Goal: Task Accomplishment & Management: Use online tool/utility

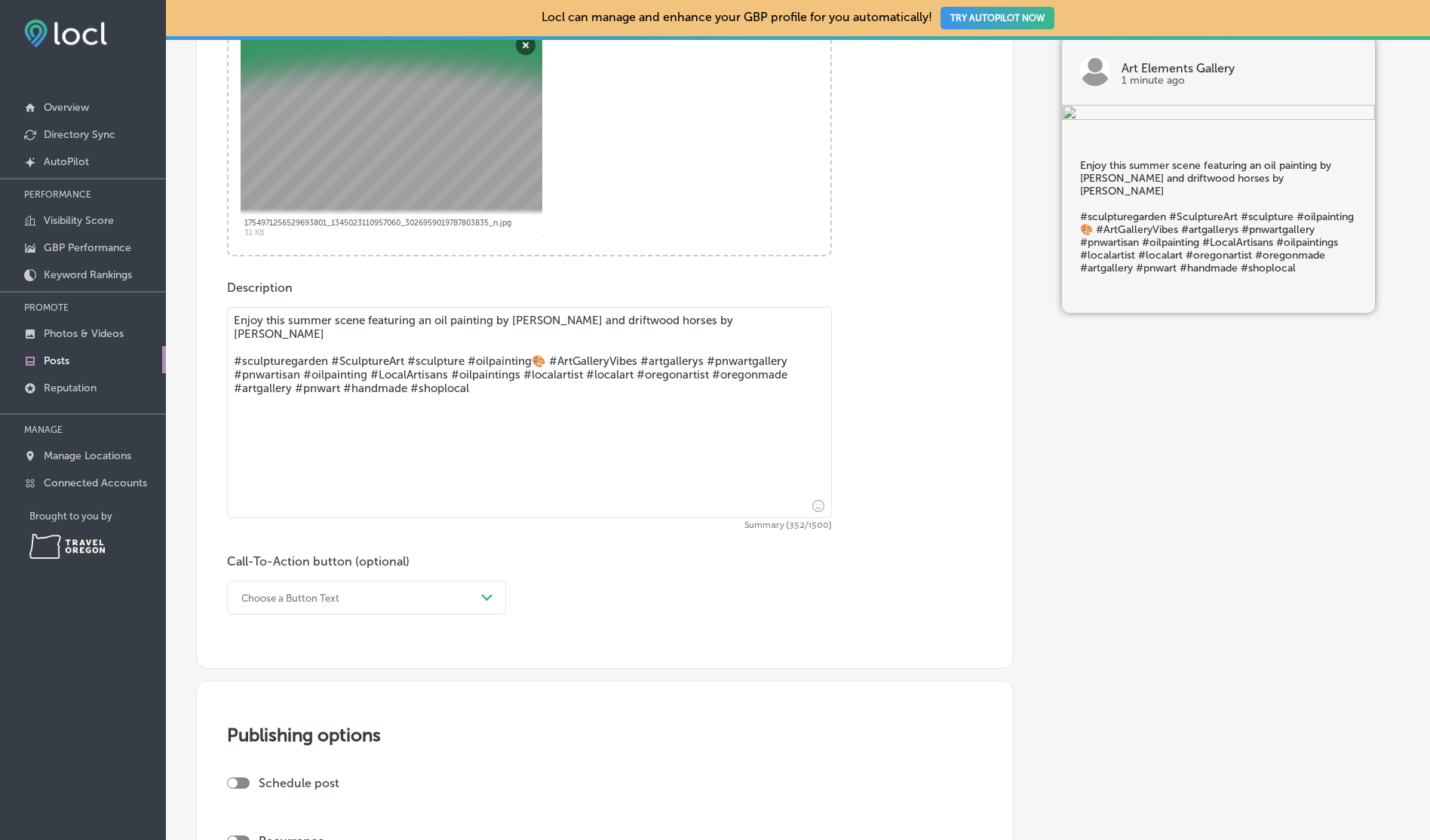
scroll to position [772, 0]
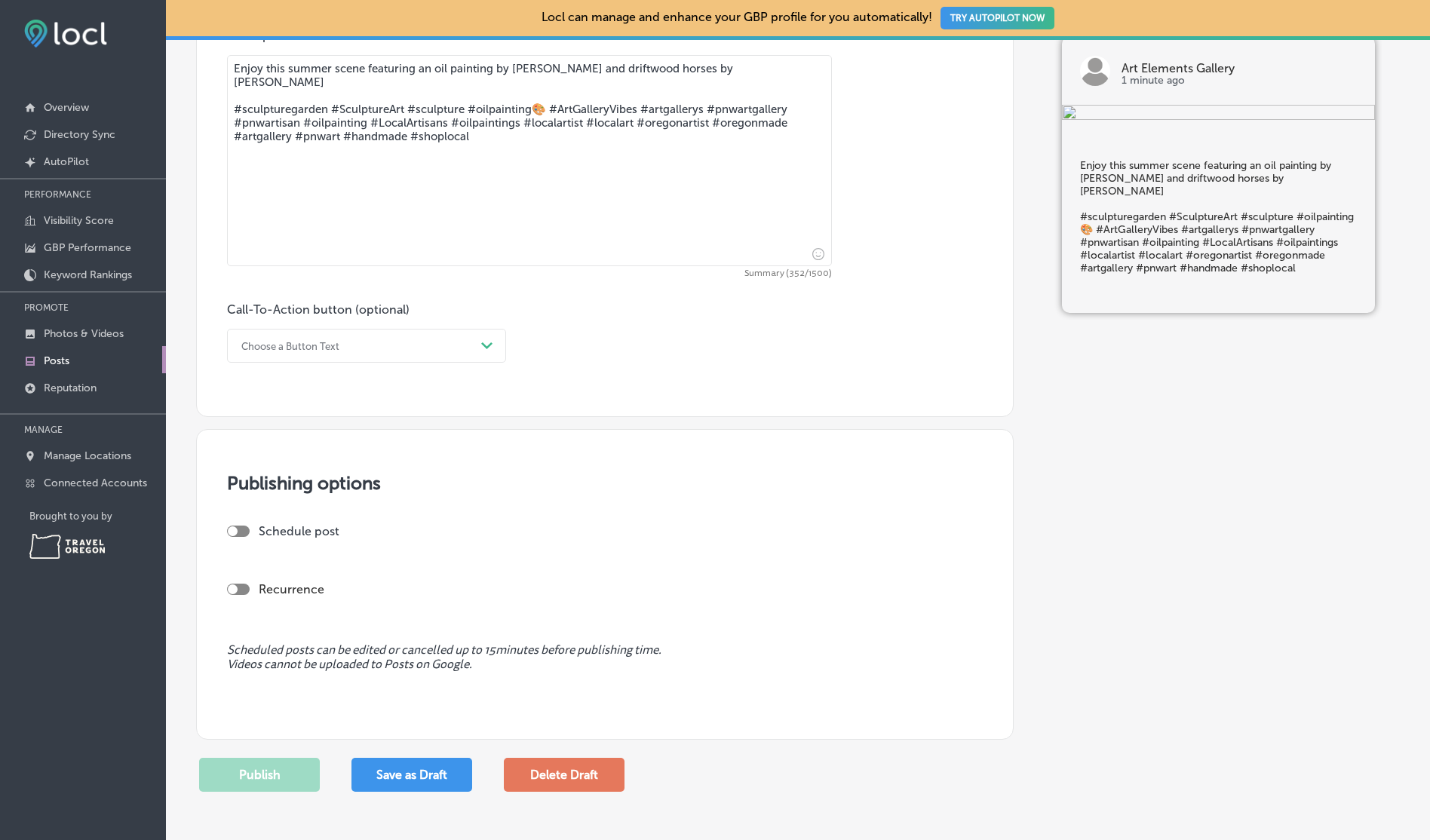
click at [251, 531] on div "Schedule post" at bounding box center [599, 530] width 744 height 14
click at [236, 533] on div at bounding box center [239, 531] width 23 height 11
checkbox input "true"
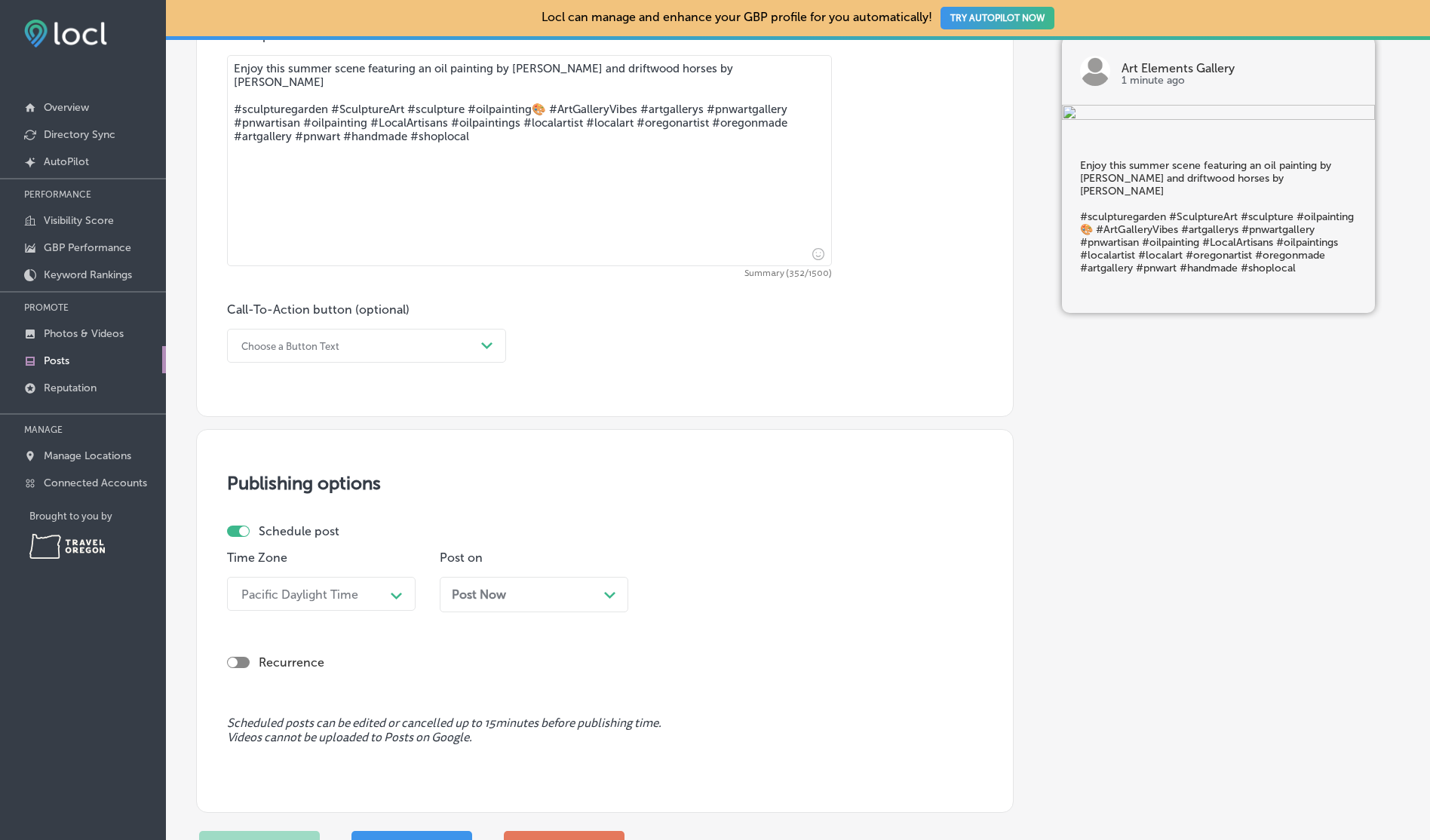
click at [531, 606] on div "Post Now Path Created with Sketch." at bounding box center [534, 594] width 189 height 35
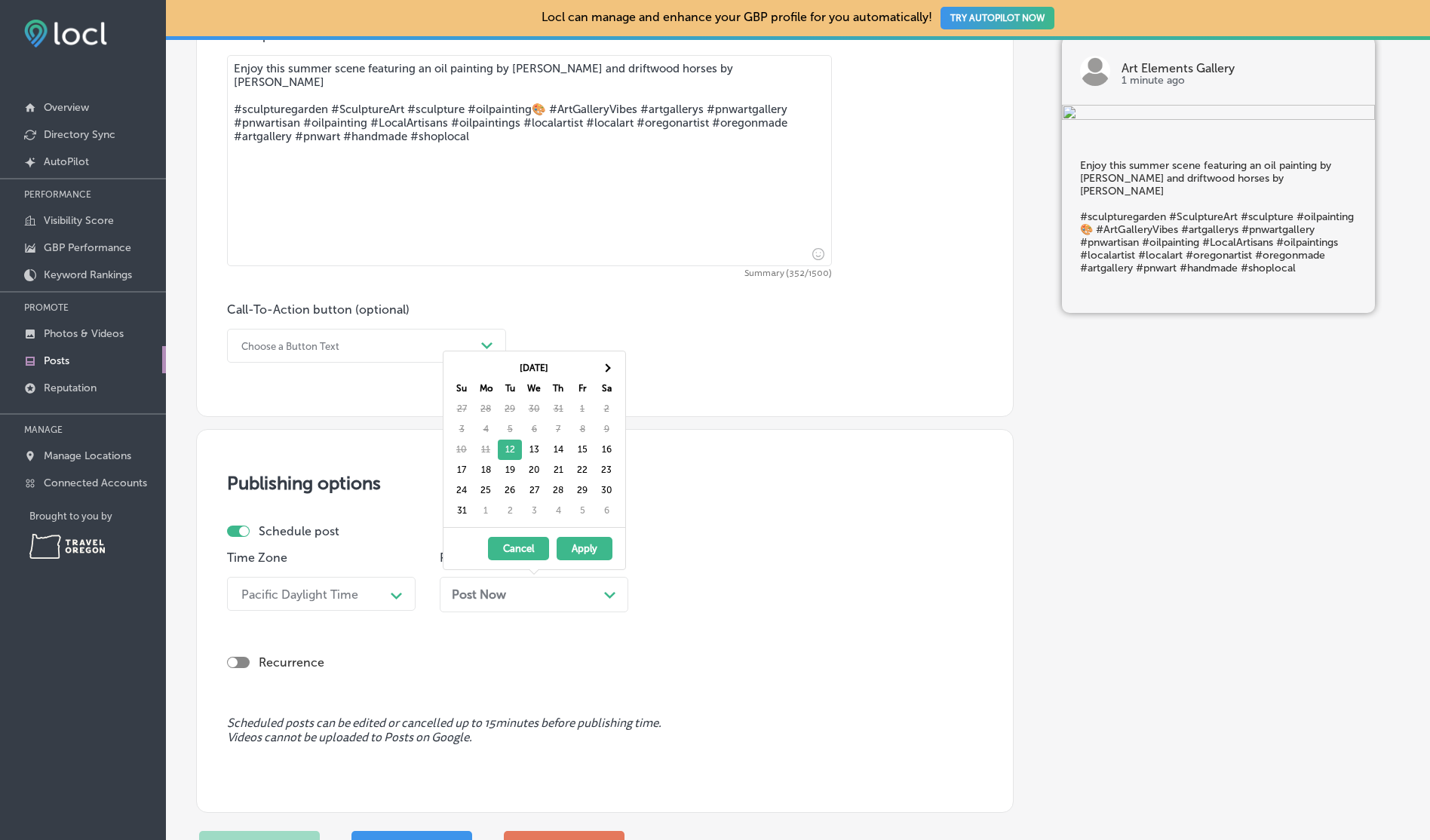
click at [594, 560] on div "[DATE] - [DATE] Cancel Apply" at bounding box center [535, 548] width 182 height 43
click at [592, 545] on button "Apply" at bounding box center [585, 548] width 56 height 24
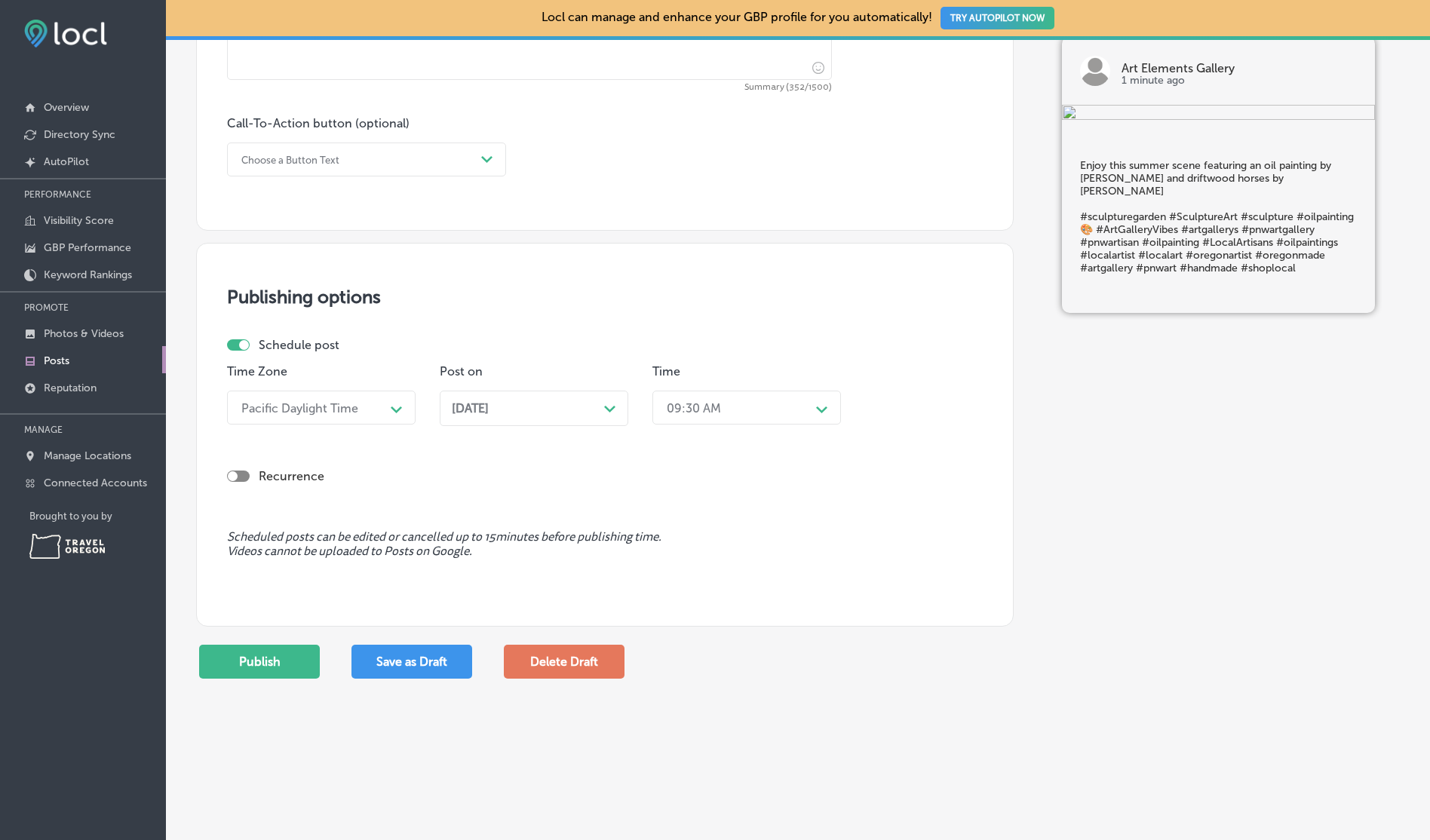
scroll to position [1014, 0]
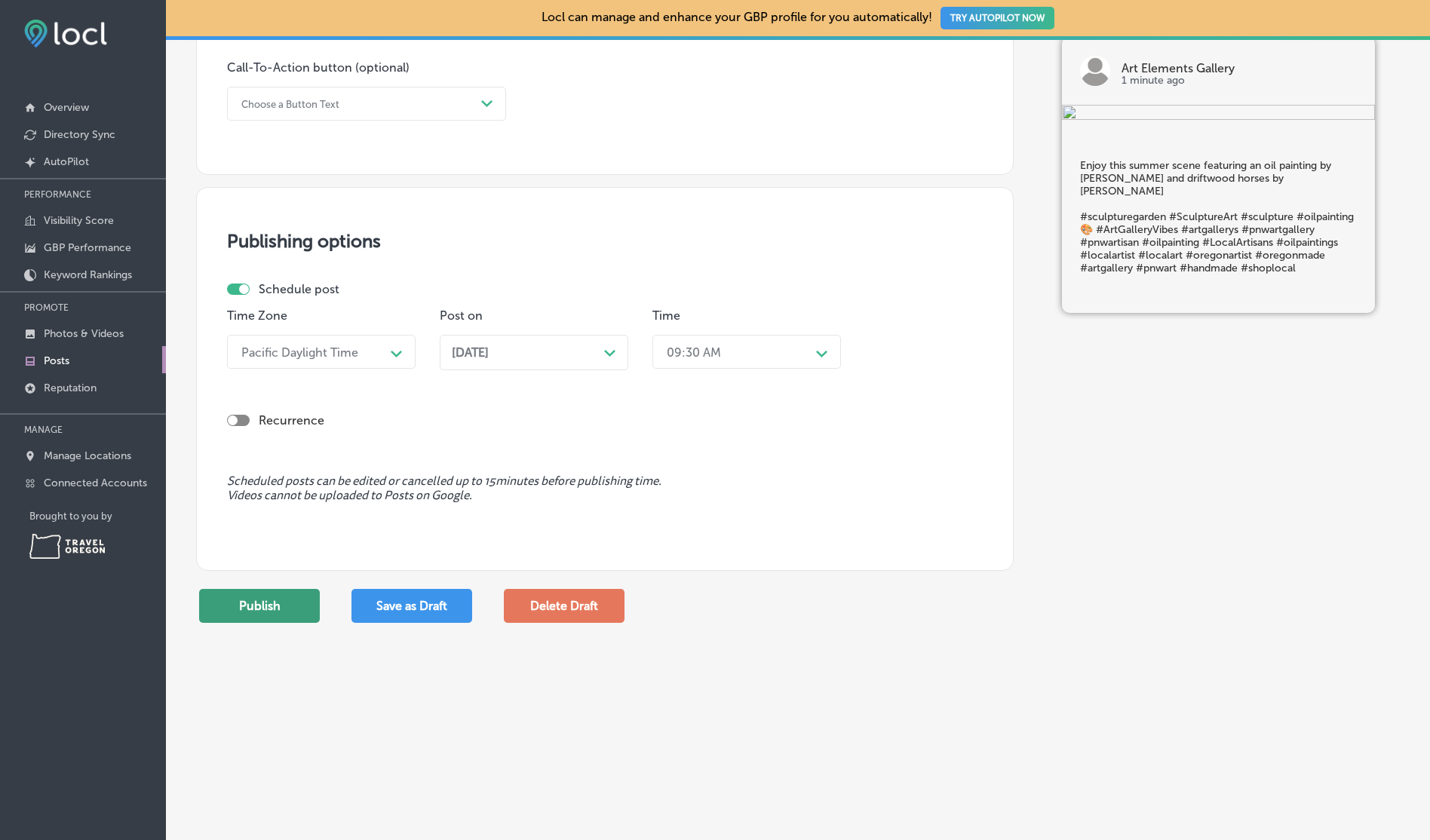
click at [207, 616] on button "Publish" at bounding box center [259, 605] width 121 height 34
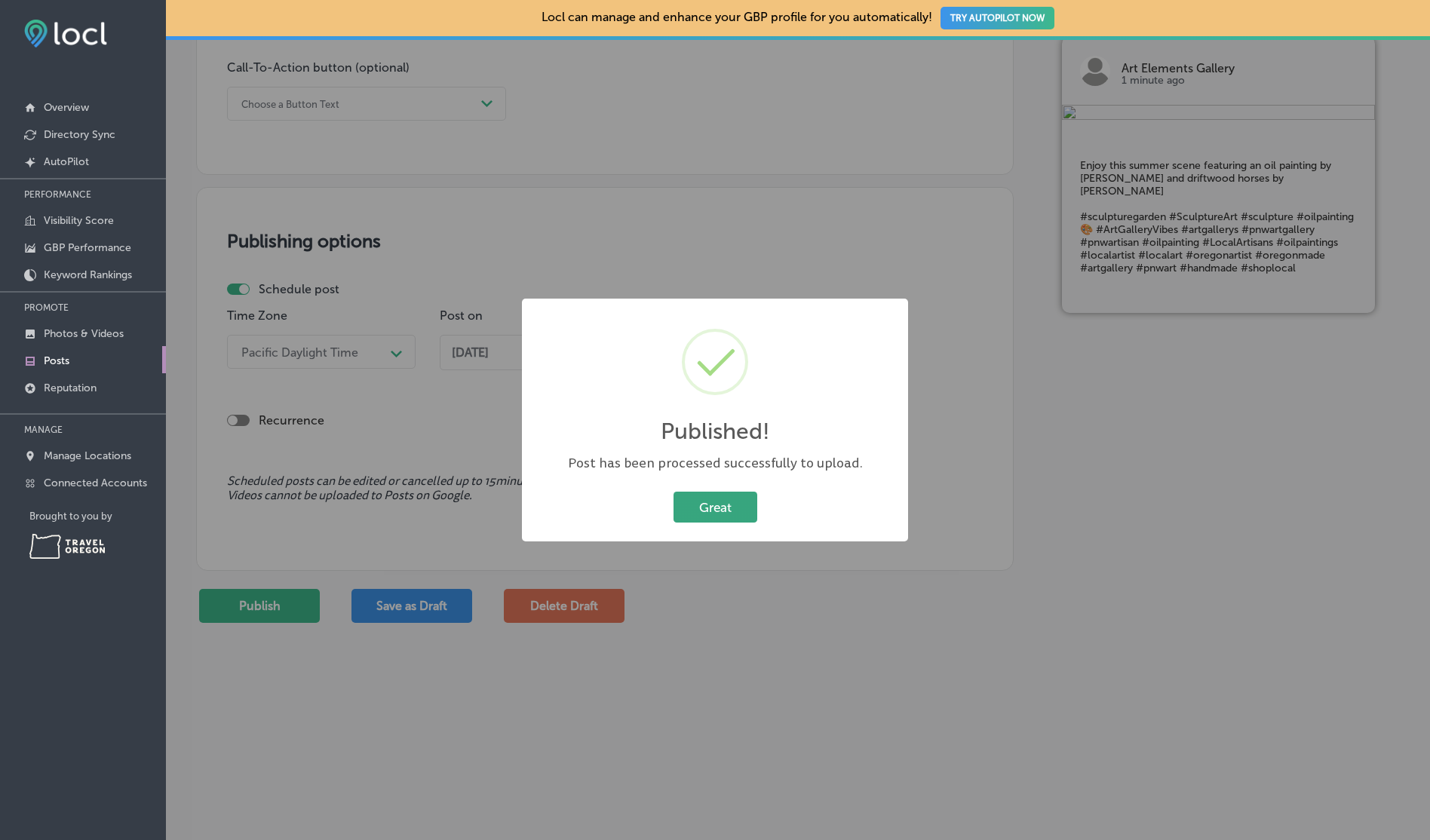
click at [729, 513] on button "Great" at bounding box center [715, 507] width 84 height 31
